Goal: Task Accomplishment & Management: Use online tool/utility

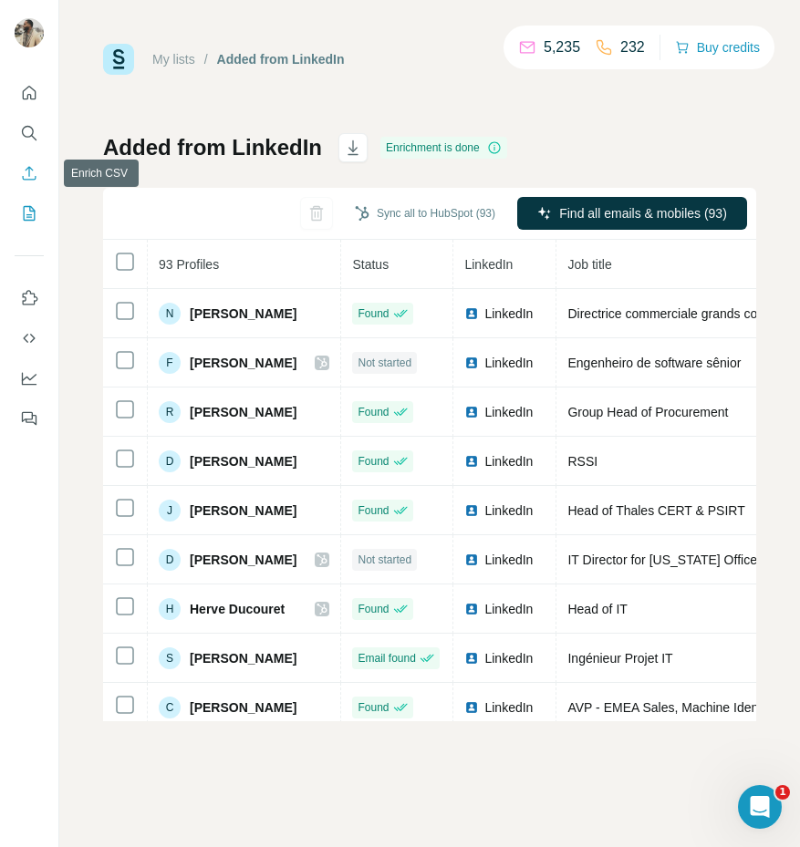
click at [33, 166] on icon "Enrich CSV" at bounding box center [29, 173] width 18 height 18
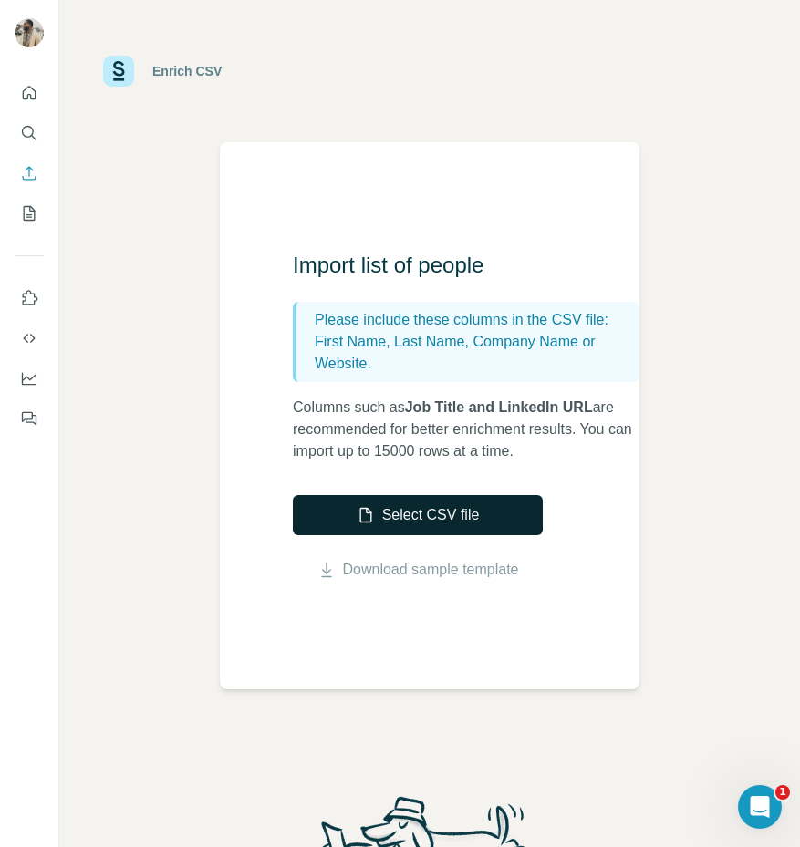
click at [393, 504] on button "Select CSV file" at bounding box center [418, 515] width 250 height 40
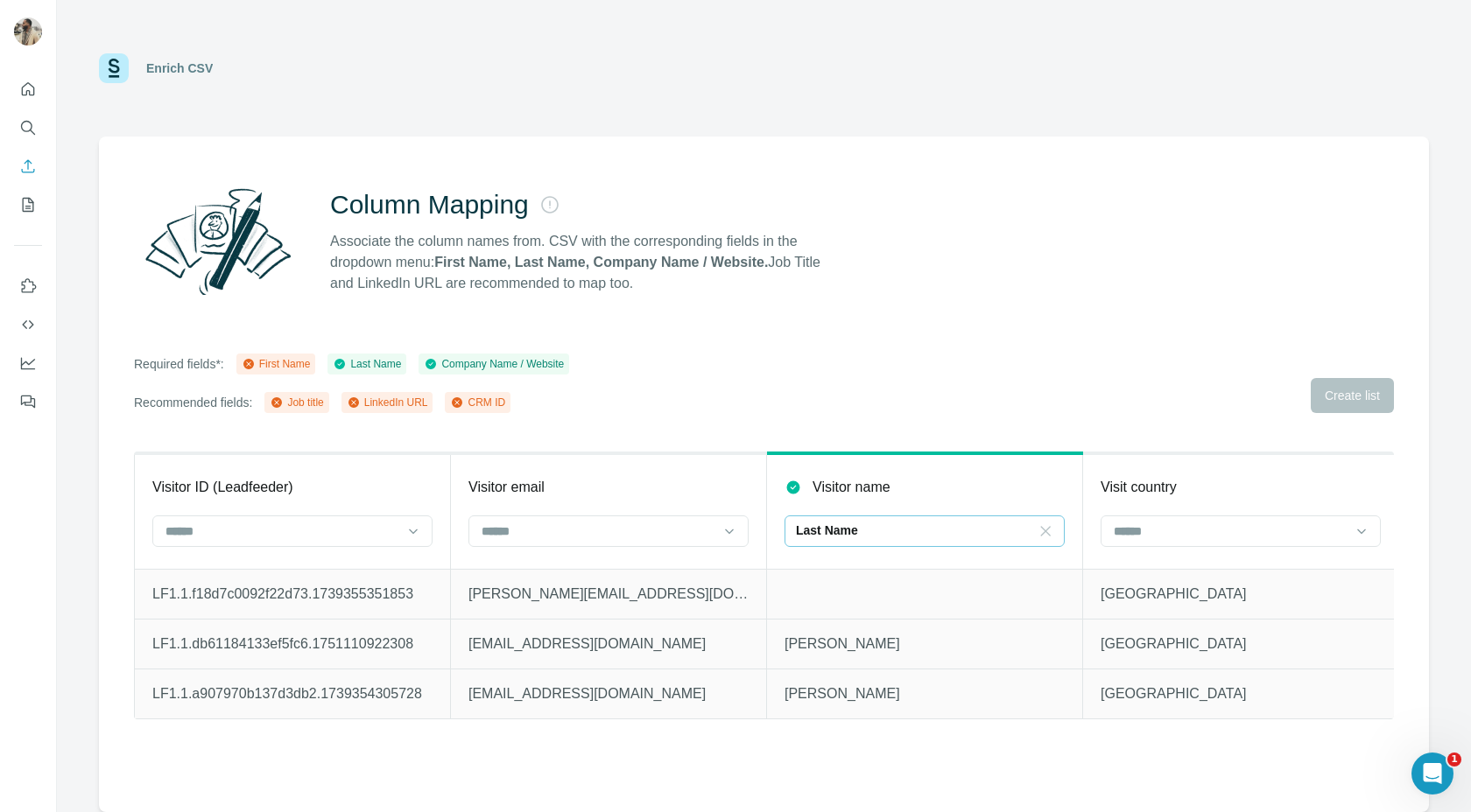
click at [767, 533] on icon at bounding box center [1046, 531] width 17 height 17
click at [767, 494] on div "Visitor name" at bounding box center [925, 488] width 280 height 21
click at [767, 539] on input at bounding box center [914, 532] width 236 height 19
click at [767, 498] on th "Visitor name" at bounding box center [925, 511] width 316 height 115
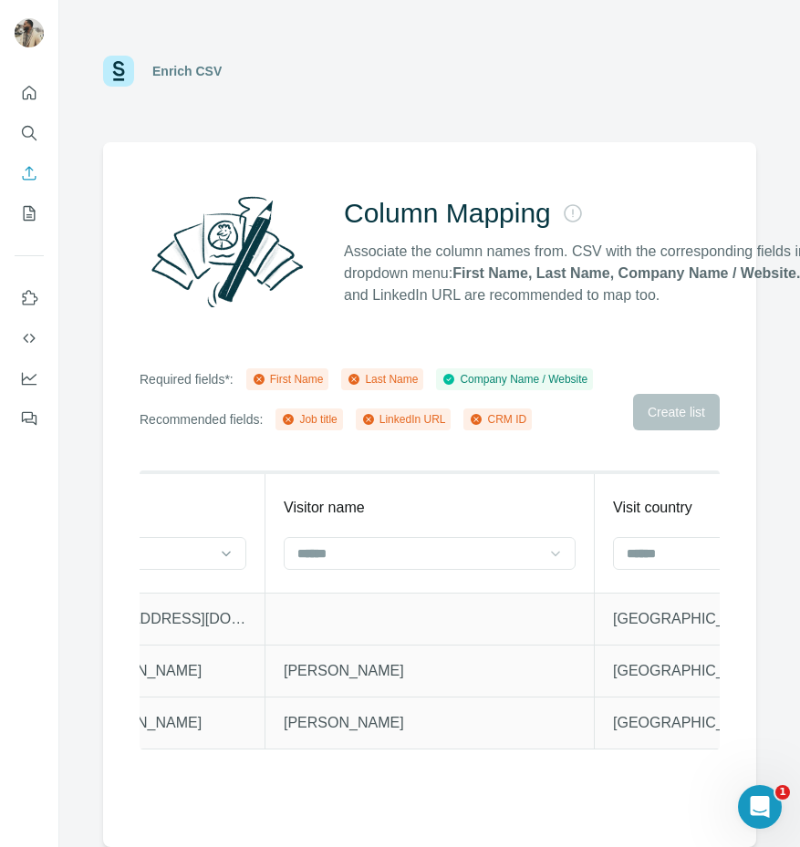
scroll to position [0, 546]
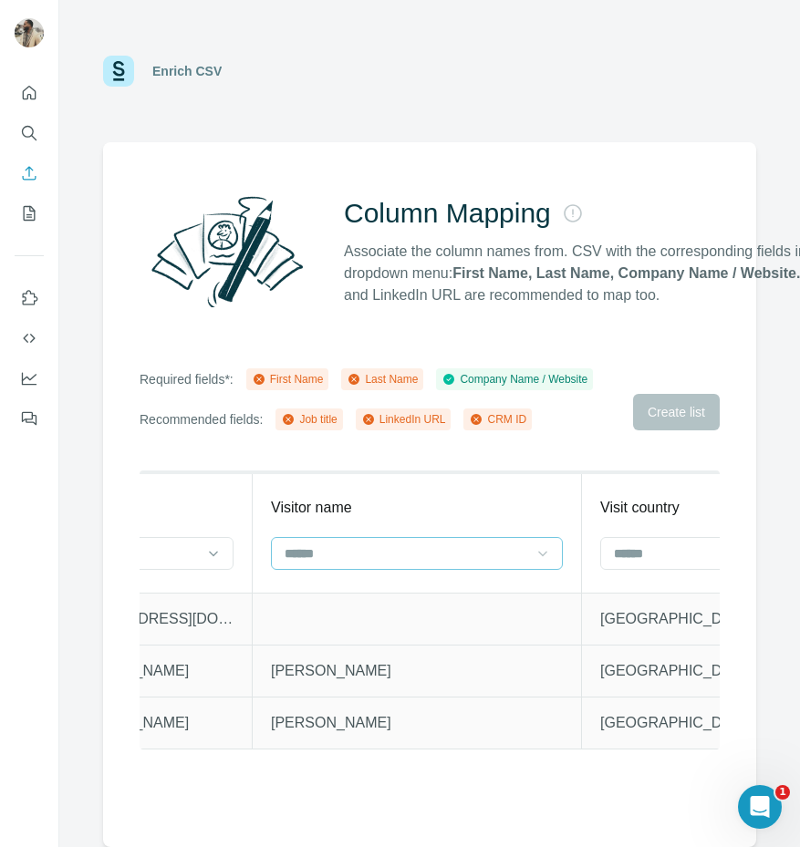
click at [381, 555] on input at bounding box center [406, 554] width 246 height 20
click at [534, 549] on icon at bounding box center [543, 553] width 18 height 18
click at [553, 552] on div at bounding box center [417, 553] width 292 height 33
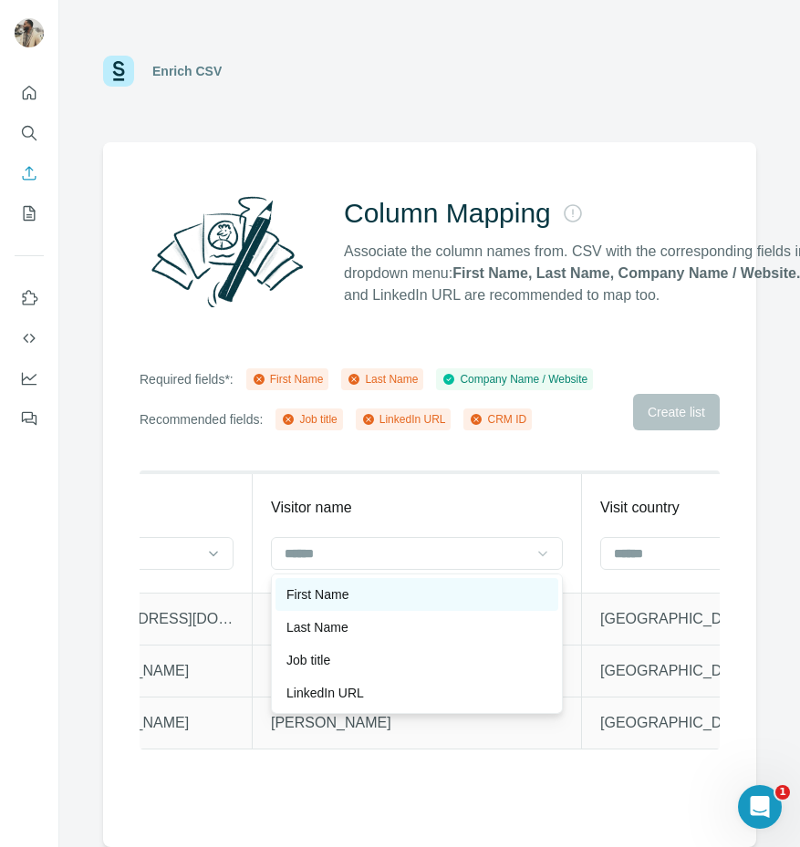
click at [401, 597] on div "First Name" at bounding box center [416, 595] width 261 height 18
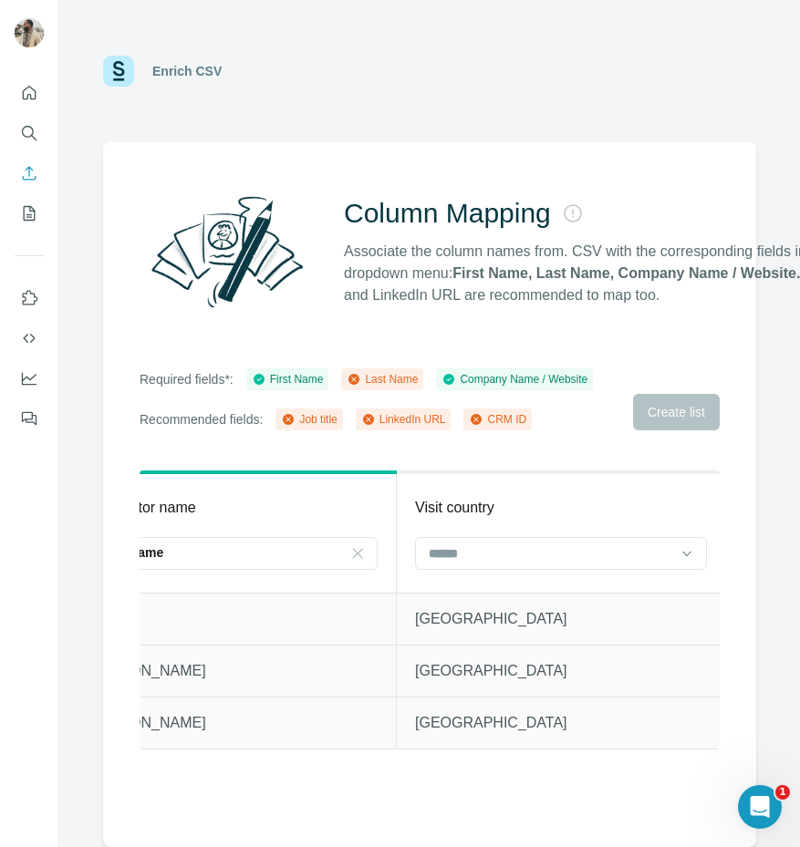
scroll to position [0, 791]
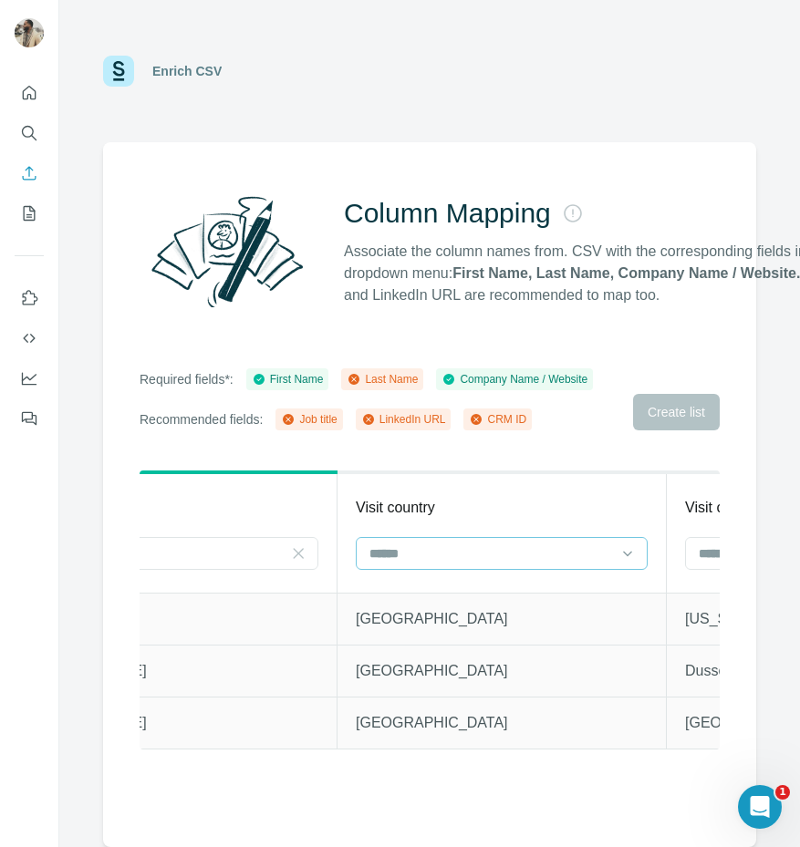
click at [553, 554] on input at bounding box center [491, 554] width 246 height 20
click at [461, 517] on div "Visit country" at bounding box center [502, 508] width 292 height 22
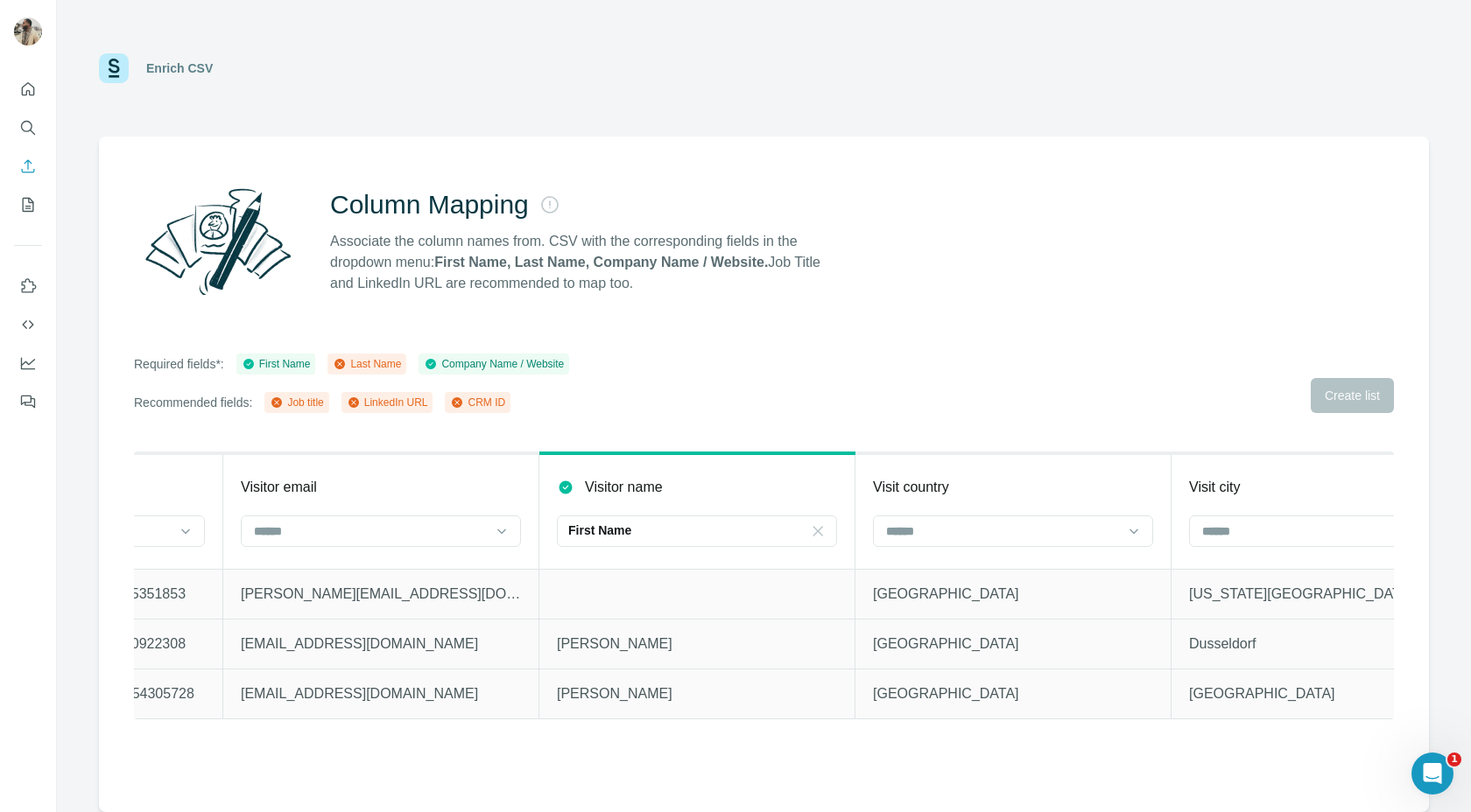
scroll to position [0, 0]
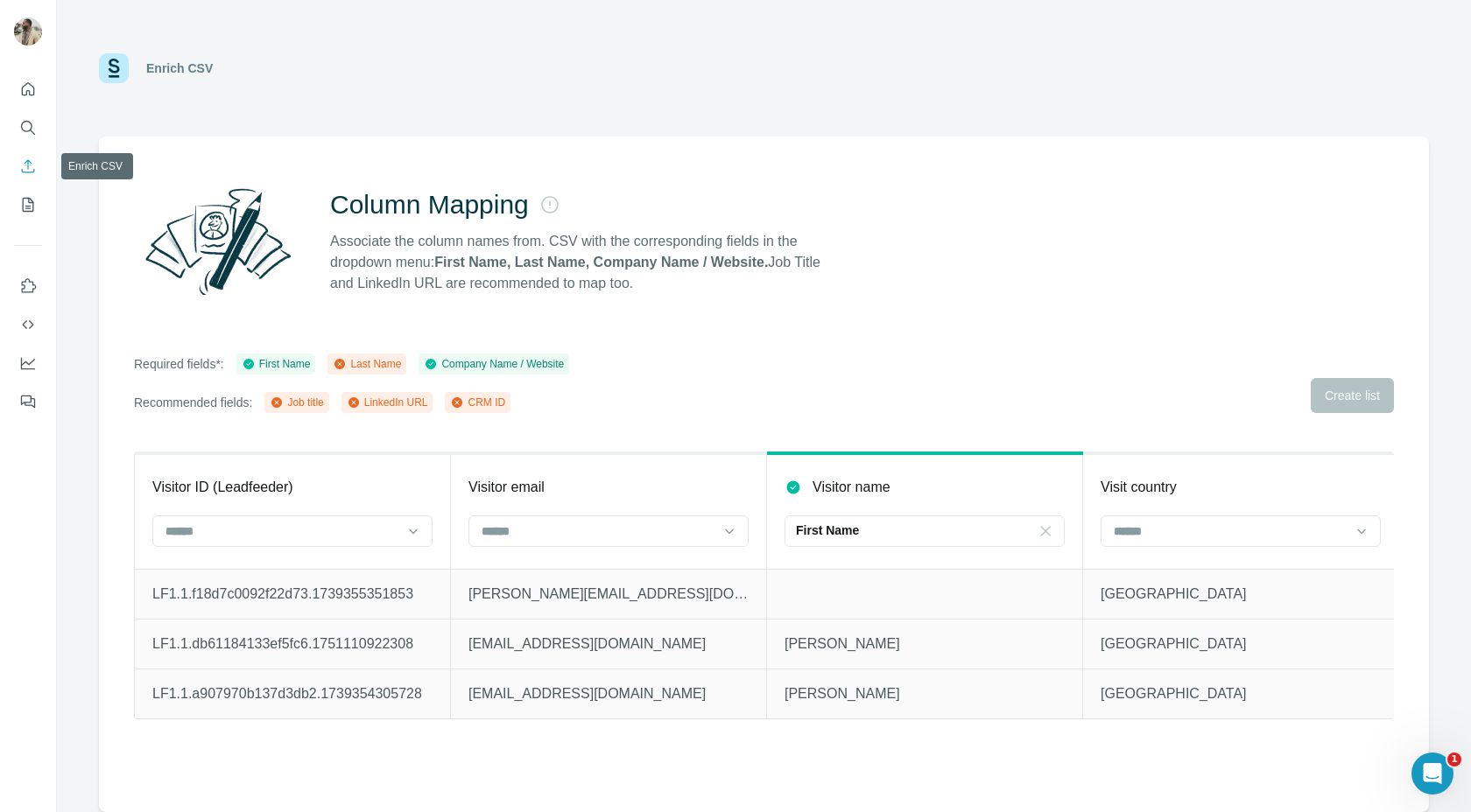
click at [33, 164] on icon "Enrich CSV" at bounding box center [28, 166] width 17 height 17
click at [28, 90] on icon "Quick start" at bounding box center [29, 89] width 13 height 13
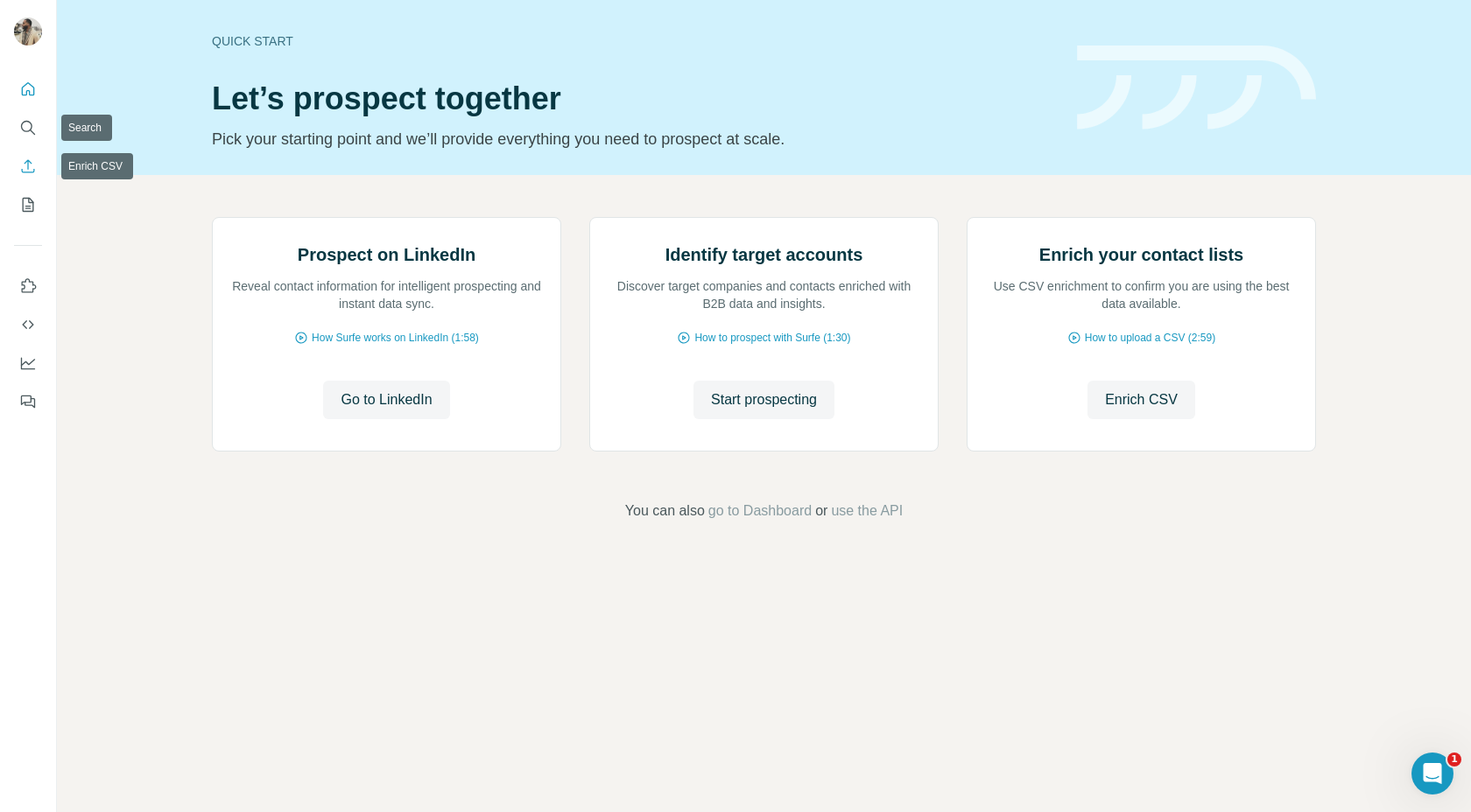
click at [28, 170] on icon "Enrich CSV" at bounding box center [28, 166] width 17 height 17
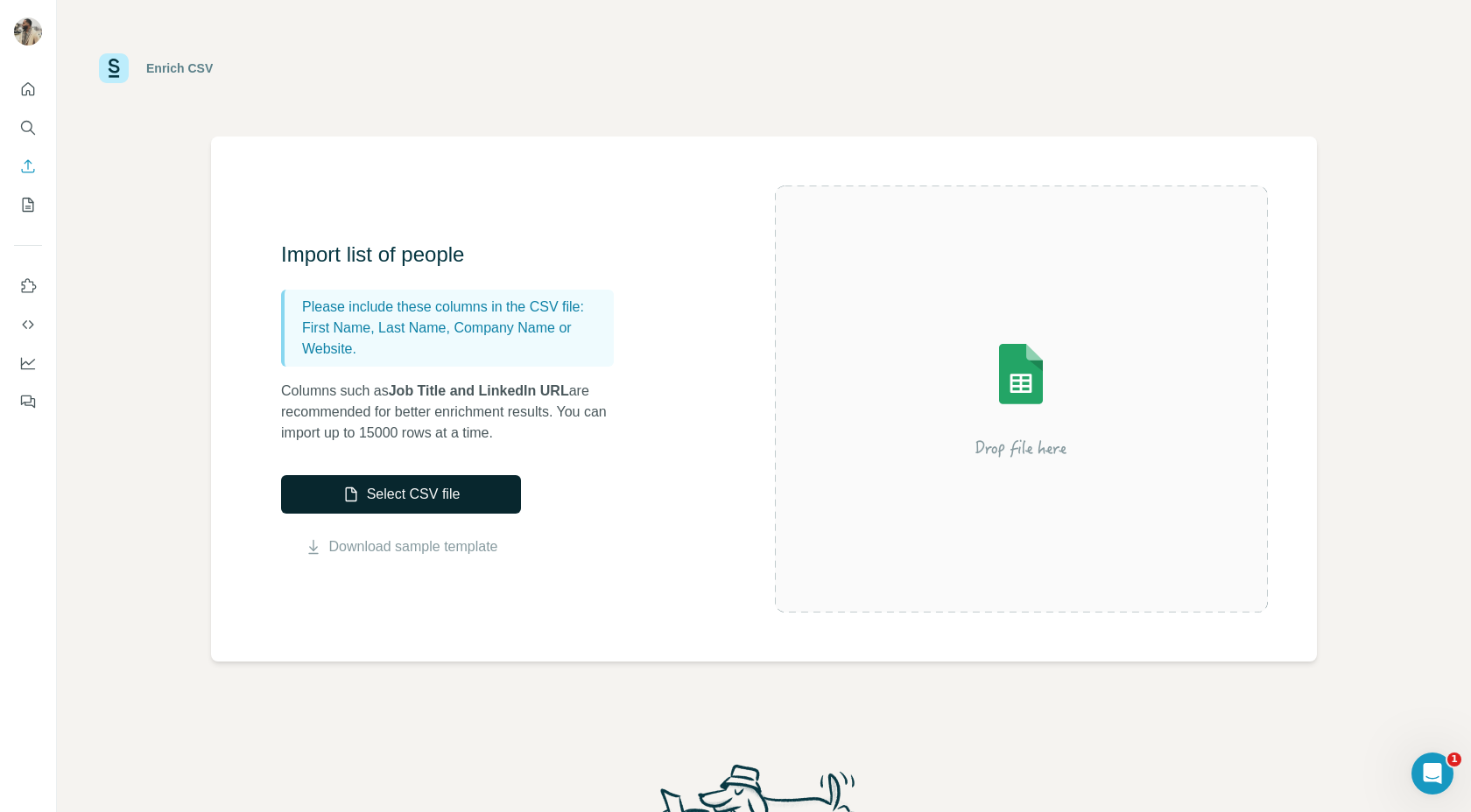
click at [441, 496] on button "Select CSV file" at bounding box center [401, 494] width 240 height 38
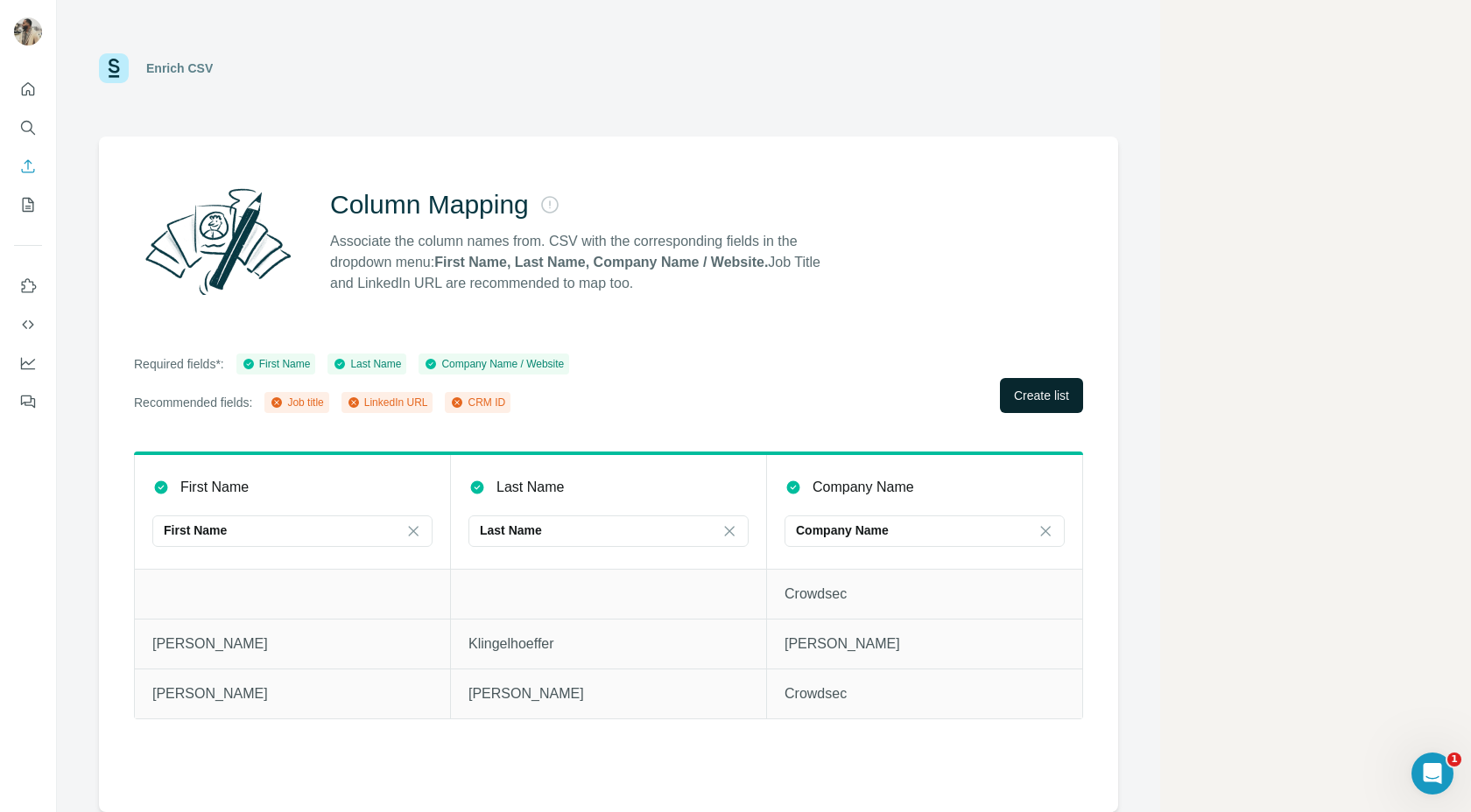
click at [767, 395] on span "Create list" at bounding box center [1041, 395] width 55 height 17
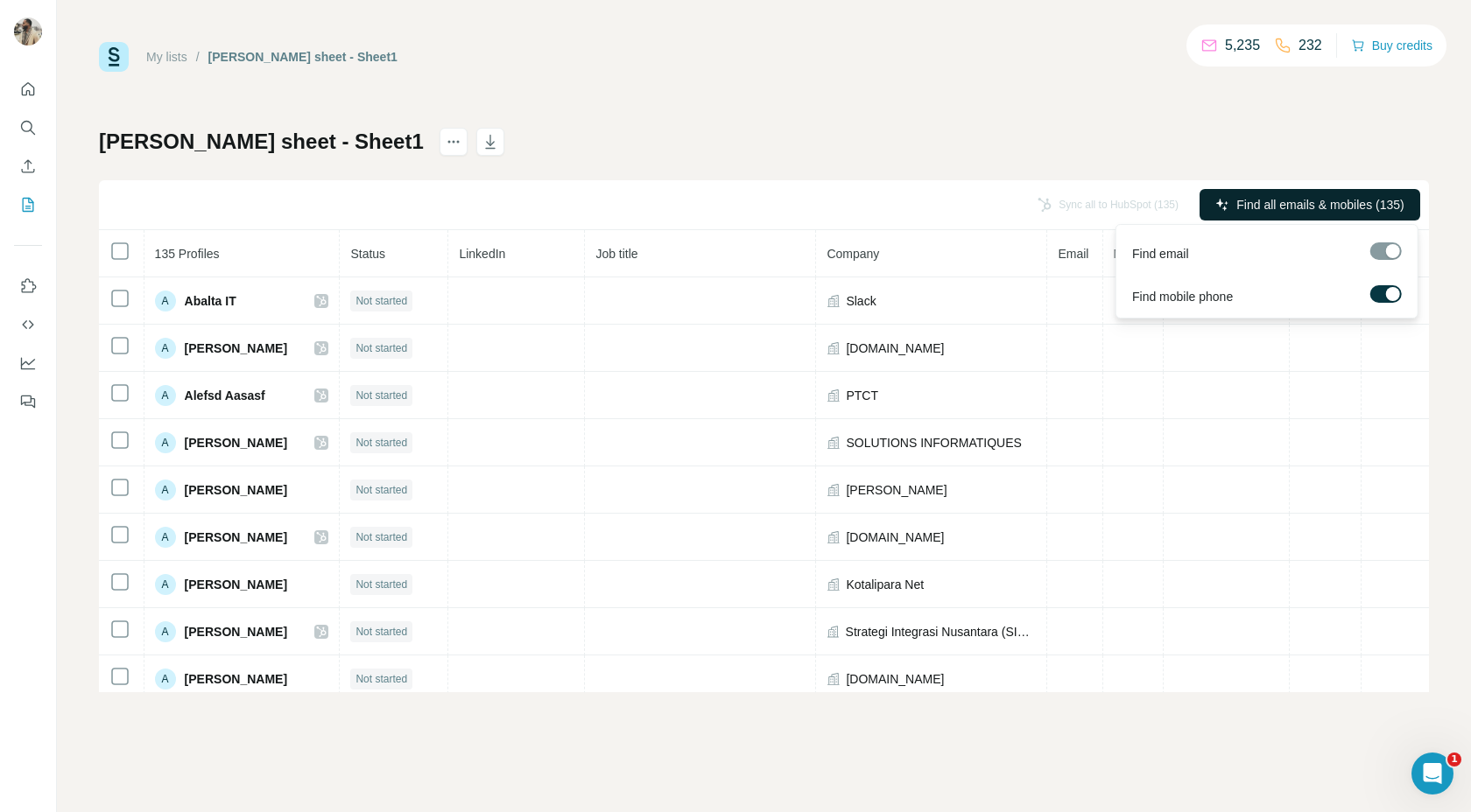
click at [767, 207] on span "Find all emails & mobiles (135)" at bounding box center [1320, 204] width 167 height 17
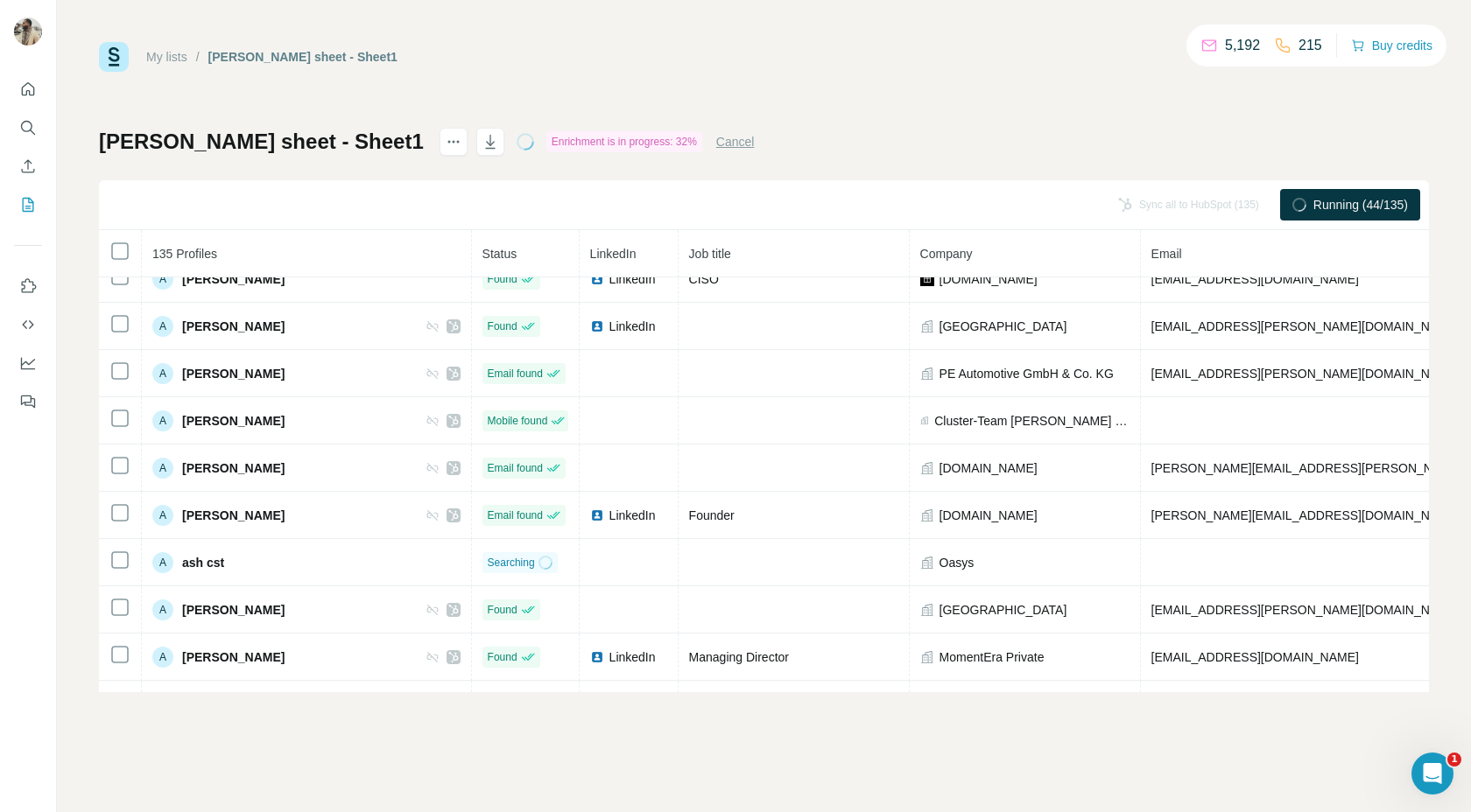
scroll to position [404, 0]
